Goal: Task Accomplishment & Management: Complete application form

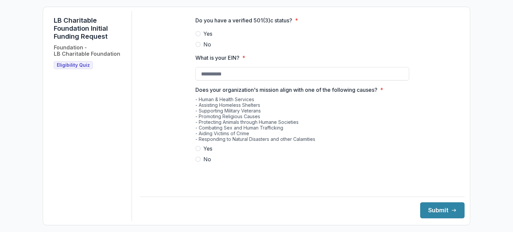
click at [208, 38] on span "Yes" at bounding box center [207, 34] width 9 height 8
click at [209, 80] on input "What is your EIN? *" at bounding box center [302, 73] width 214 height 13
type input "**********"
click at [204, 150] on span "Yes" at bounding box center [207, 149] width 9 height 8
click at [441, 208] on button "Submit" at bounding box center [442, 210] width 44 height 16
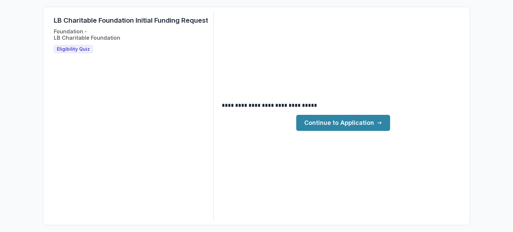
click at [342, 127] on link "Continue to Application" at bounding box center [343, 123] width 94 height 16
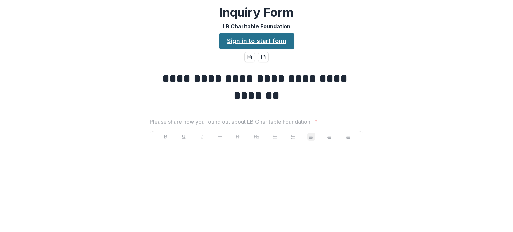
click at [275, 37] on link "Sign in to start form" at bounding box center [256, 41] width 75 height 16
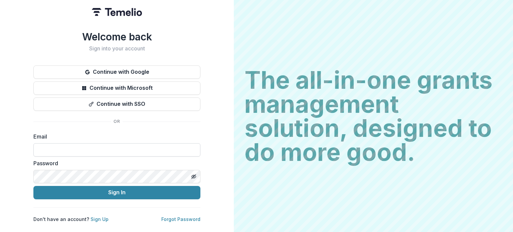
click at [115, 147] on input at bounding box center [116, 149] width 167 height 13
type input "**********"
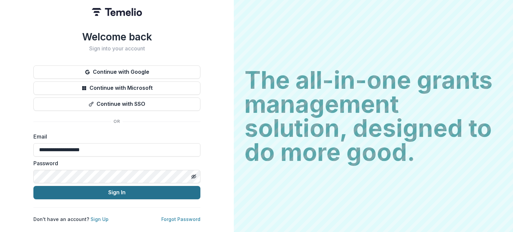
click at [143, 193] on button "Sign In" at bounding box center [116, 192] width 167 height 13
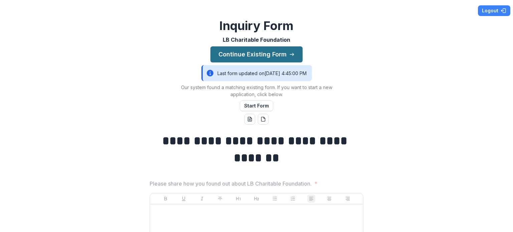
click at [267, 50] on button "Continue Existing Form" at bounding box center [256, 54] width 92 height 16
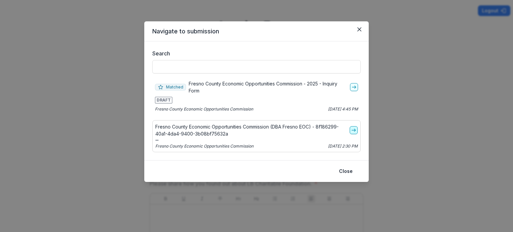
click at [355, 131] on icon "go-to" at bounding box center [353, 130] width 5 height 5
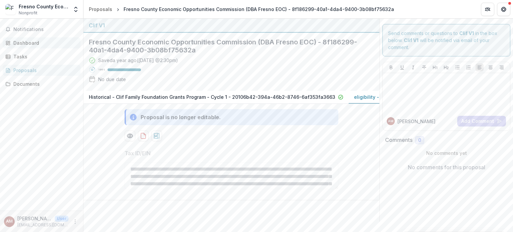
click at [33, 41] on div "Dashboard" at bounding box center [44, 42] width 62 height 7
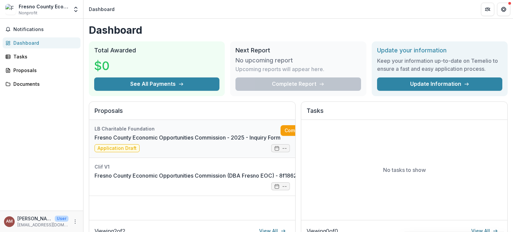
click at [204, 138] on link "Fresno County Economic Opportunities Commission - 2025 - Inquiry Form" at bounding box center [187, 138] width 186 height 8
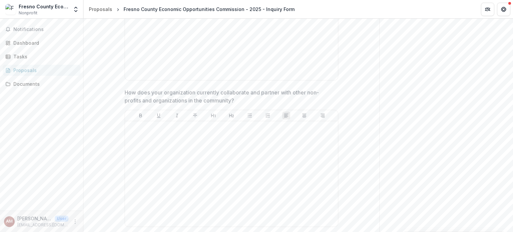
scroll to position [868, 0]
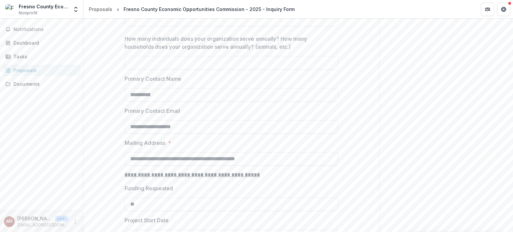
click at [25, 90] on div "Notifications Dashboard Tasks Proposals Documents" at bounding box center [41, 115] width 83 height 192
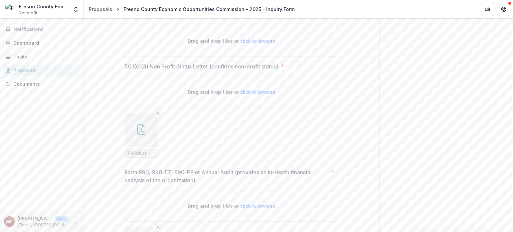
scroll to position [3154, 0]
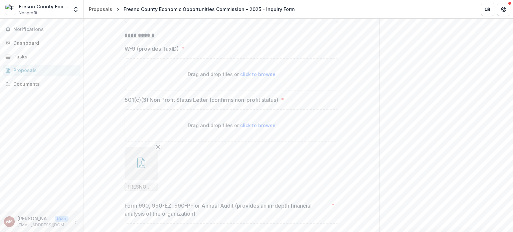
click at [256, 70] on div "Drag and drop files or click to browse" at bounding box center [232, 74] width 214 height 32
type input "**********"
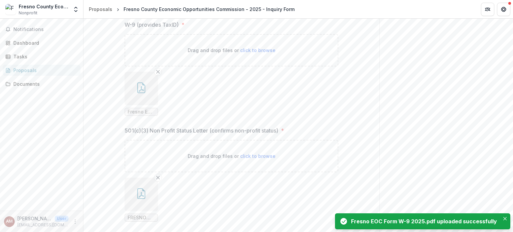
scroll to position [3187, 0]
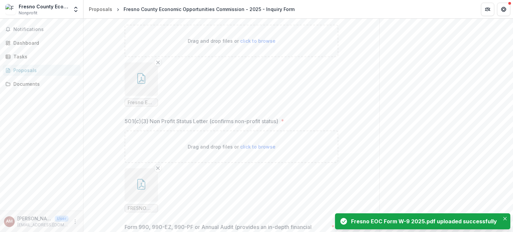
click at [247, 144] on p "Drag and drop files or click to browse" at bounding box center [232, 146] width 88 height 7
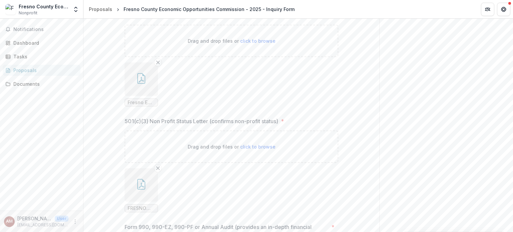
type input "**********"
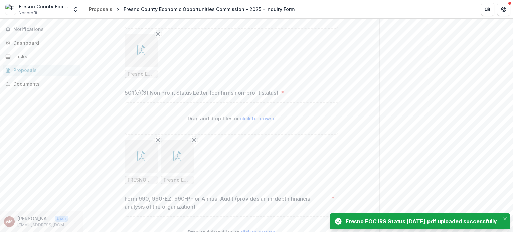
scroll to position [3254, 0]
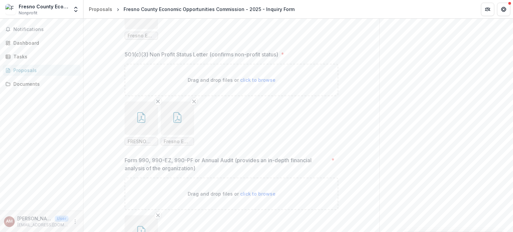
click at [143, 111] on button "button" at bounding box center [141, 117] width 33 height 33
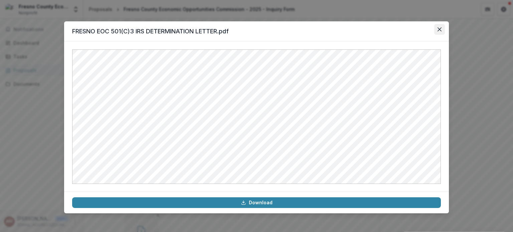
click at [437, 30] on button "Close" at bounding box center [439, 29] width 11 height 11
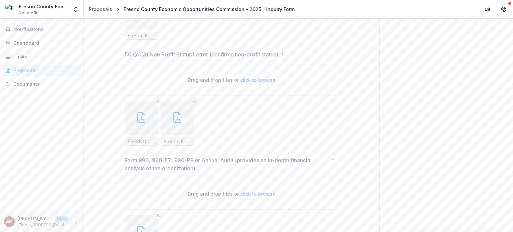
click at [196, 104] on button "Remove File" at bounding box center [194, 101] width 8 height 8
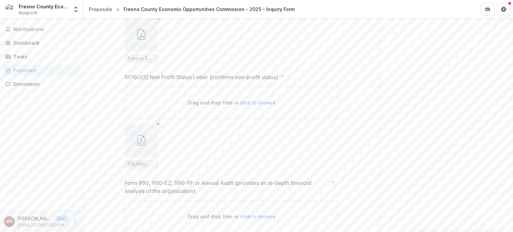
scroll to position [3187, 0]
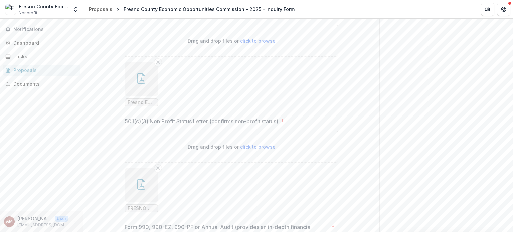
click at [153, 81] on button "button" at bounding box center [141, 78] width 33 height 33
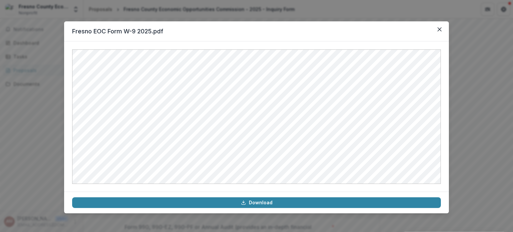
click at [433, 30] on header "Fresno EOC Form W-9 2025.pdf" at bounding box center [256, 31] width 385 height 20
drag, startPoint x: 438, startPoint y: 29, endPoint x: 279, endPoint y: 52, distance: 160.5
click at [438, 30] on icon "Close" at bounding box center [439, 29] width 4 height 4
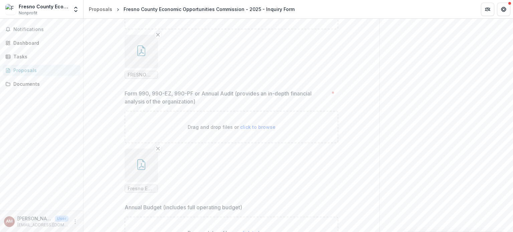
scroll to position [3388, 0]
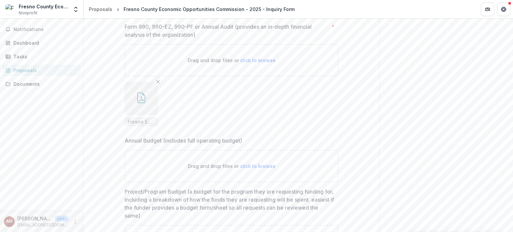
click at [125, 99] on button "button" at bounding box center [141, 98] width 33 height 33
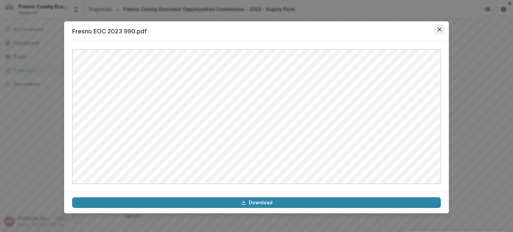
click at [441, 30] on icon "Close" at bounding box center [439, 29] width 4 height 4
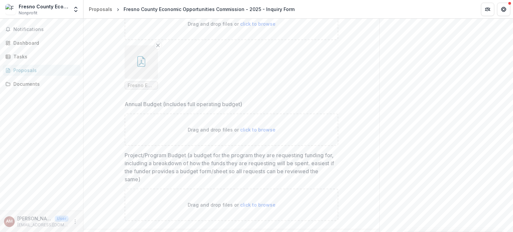
scroll to position [3442, 0]
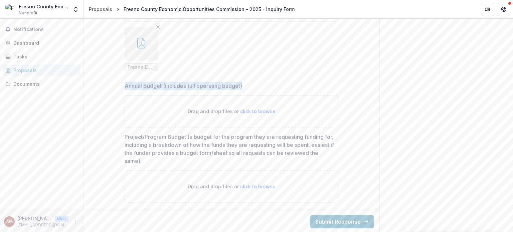
drag, startPoint x: 250, startPoint y: 83, endPoint x: 119, endPoint y: 86, distance: 130.6
click at [280, 82] on label "Annual Budget (includes full operating budget)" at bounding box center [230, 86] width 210 height 8
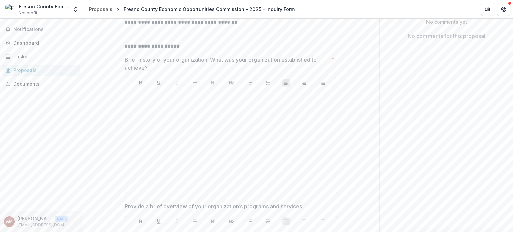
scroll to position [167, 0]
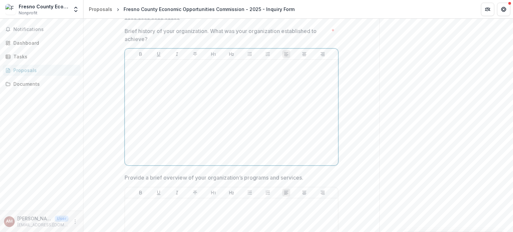
click at [251, 115] on div at bounding box center [232, 112] width 208 height 100
